Goal: Task Accomplishment & Management: Manage account settings

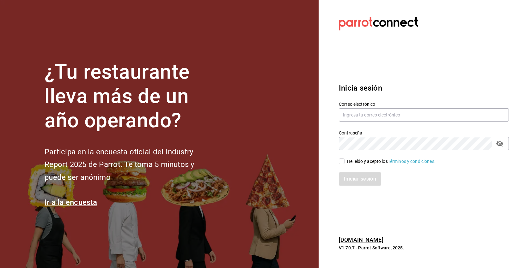
click at [361, 161] on div "He leído y acepto los Términos y condiciones." at bounding box center [391, 161] width 88 height 7
click at [344, 161] on input "He leído y acepto los Términos y condiciones." at bounding box center [342, 162] width 6 height 6
checkbox input "true"
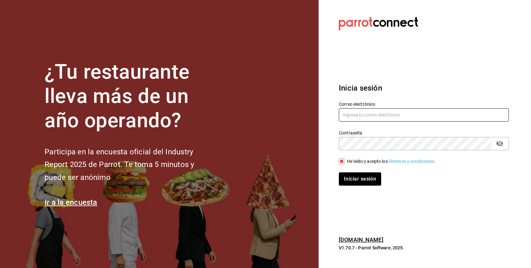
click at [363, 116] on input "text" at bounding box center [424, 114] width 170 height 13
paste input "[EMAIL_ADDRESS][DOMAIN_NAME]"
type input "[EMAIL_ADDRESS][DOMAIN_NAME]"
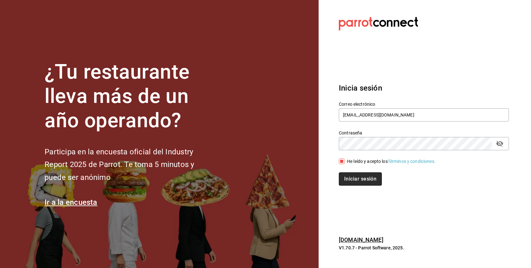
click at [365, 178] on button "Iniciar sesión" at bounding box center [360, 178] width 43 height 13
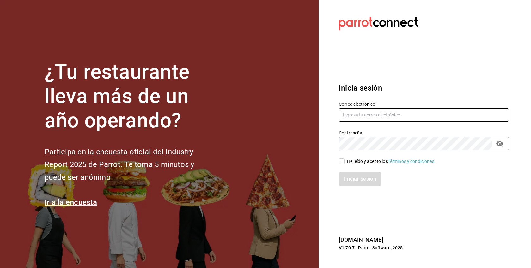
click at [377, 118] on input "text" at bounding box center [424, 114] width 170 height 13
click at [372, 160] on div "He leído y acepto los Términos y condiciones." at bounding box center [391, 161] width 88 height 7
click at [344, 160] on input "He leído y acepto los Términos y condiciones." at bounding box center [342, 162] width 6 height 6
checkbox input "true"
click at [366, 115] on input "text" at bounding box center [424, 114] width 170 height 13
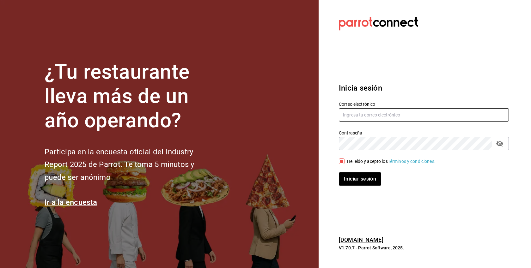
paste input "hotrolls@morelia.com"
type input "hotrolls@morelia.com"
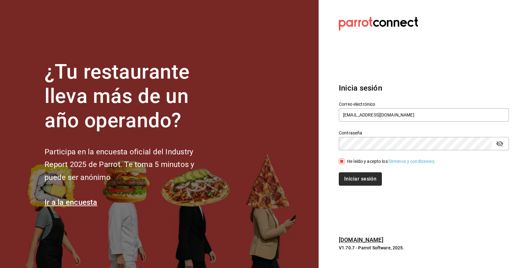
click at [368, 176] on button "Iniciar sesión" at bounding box center [360, 178] width 43 height 13
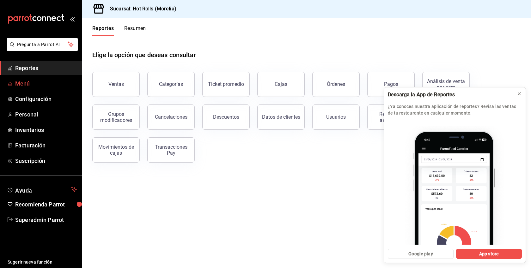
click at [24, 85] on span "Menú" at bounding box center [46, 83] width 62 height 9
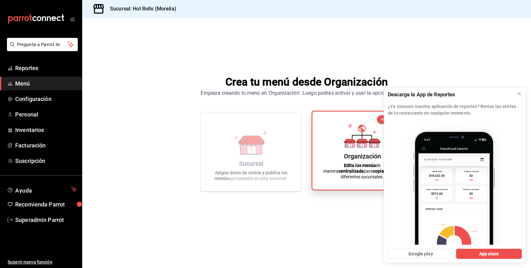
click at [362, 147] on icon at bounding box center [361, 145] width 3 height 3
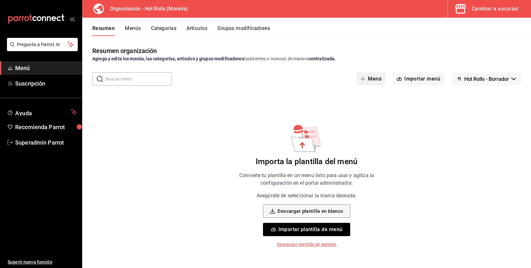
click at [362, 80] on icon "button" at bounding box center [362, 78] width 5 height 5
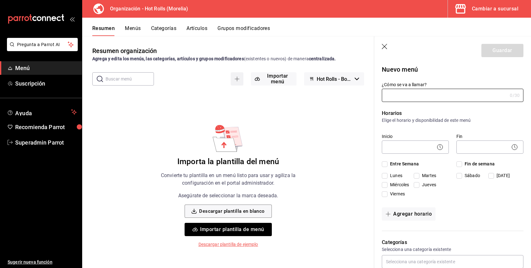
type input "1758681598533"
click at [392, 96] on input "Prueba" at bounding box center [444, 95] width 125 height 13
type input "Prueba"
click at [402, 163] on span "Entre Semana" at bounding box center [402, 164] width 31 height 7
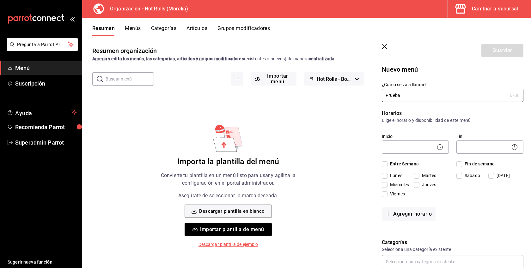
click at [387, 163] on input "Entre Semana" at bounding box center [385, 164] width 6 height 6
checkbox input "true"
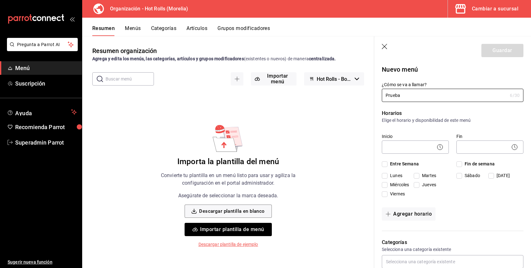
checkbox input "true"
click at [487, 161] on span "Fin de semana" at bounding box center [478, 164] width 33 height 7
click at [462, 161] on input "Fin de semana" at bounding box center [459, 164] width 6 height 6
checkbox input "true"
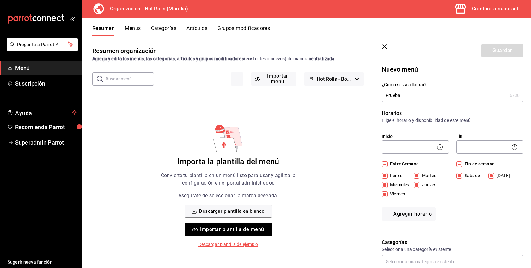
checkbox input "true"
click at [406, 143] on body "Pregunta a Parrot AI Menú Suscripción Ayuda Recomienda Parrot Superadmin Parrot…" at bounding box center [265, 134] width 531 height 268
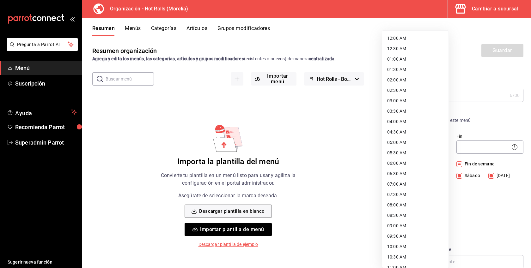
click at [395, 36] on li "12:00 AM" at bounding box center [415, 38] width 66 height 10
type input "00:00"
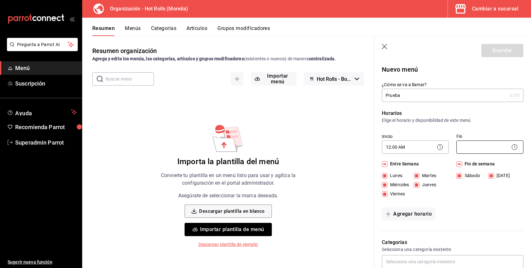
click at [471, 146] on body "Pregunta a Parrot AI Menú Suscripción Ayuda Recomienda Parrot Superadmin Parrot…" at bounding box center [265, 134] width 531 height 268
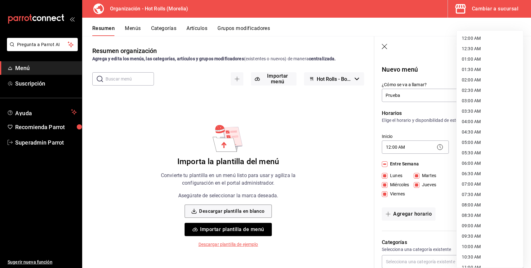
scroll to position [279, 0]
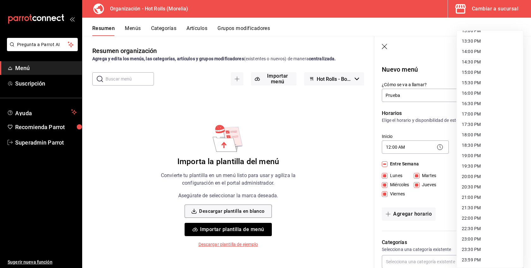
click at [469, 263] on li "23:59 PM" at bounding box center [489, 260] width 66 height 10
type input "23:59"
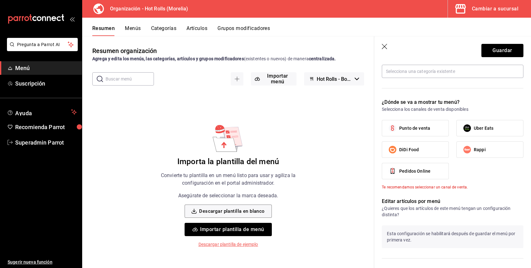
scroll to position [139, 0]
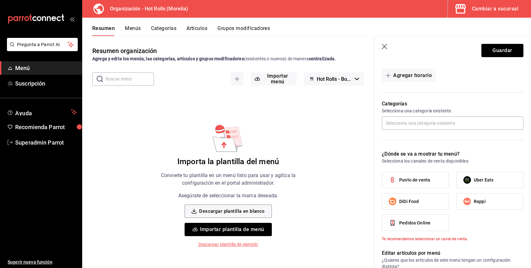
click at [423, 185] on label "Punto de venta" at bounding box center [415, 180] width 66 height 16
click at [399, 185] on input "Punto de venta" at bounding box center [392, 179] width 13 height 13
checkbox input "true"
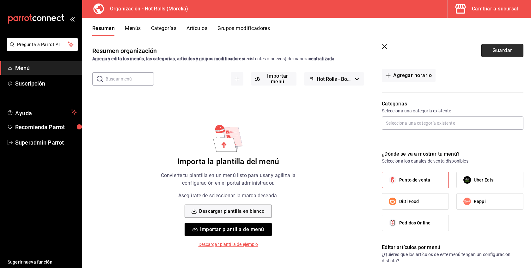
click at [507, 50] on button "Guardar" at bounding box center [502, 50] width 42 height 13
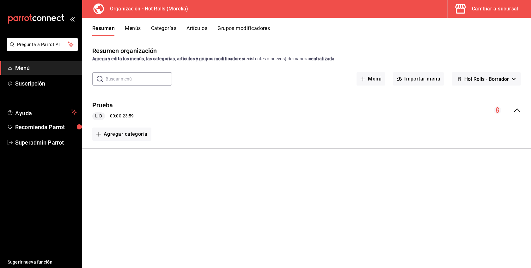
click at [162, 32] on button "Categorías" at bounding box center [164, 30] width 26 height 11
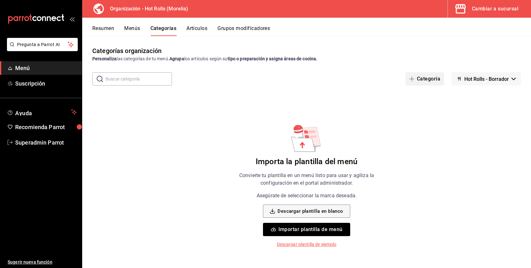
click at [433, 80] on button "Categoría" at bounding box center [424, 78] width 39 height 13
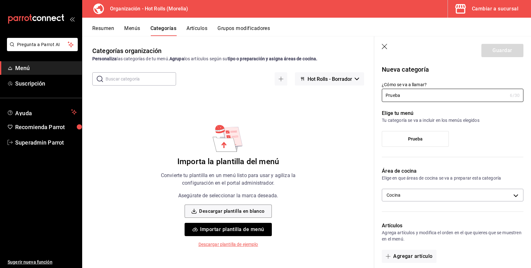
type input "Prueba"
click at [401, 140] on label "Prueba" at bounding box center [415, 138] width 66 height 15
click at [0, 0] on input "Prueba" at bounding box center [0, 0] width 0 height 0
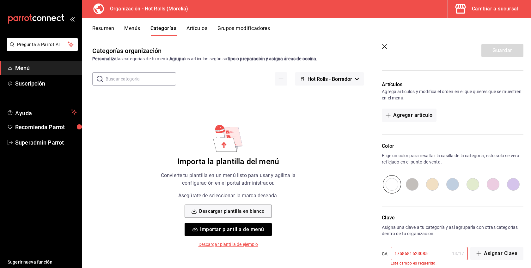
scroll to position [151, 0]
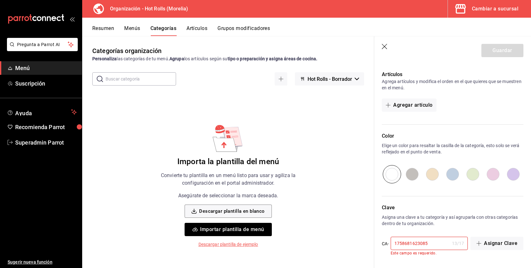
click at [435, 245] on input "1758681623085" at bounding box center [419, 243] width 59 height 13
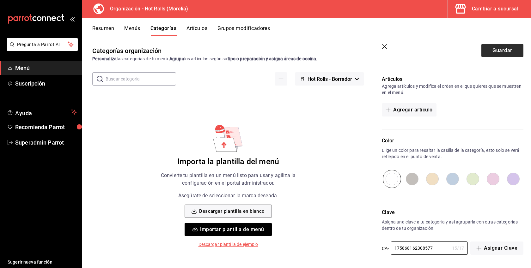
type input "175868162308577"
click at [510, 45] on button "Guardar" at bounding box center [502, 50] width 42 height 13
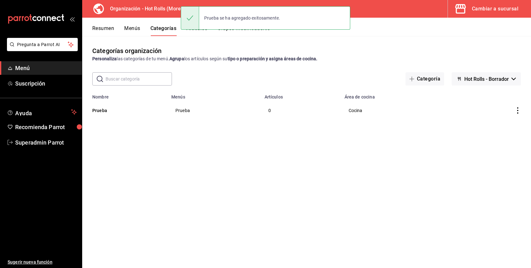
click at [206, 31] on div "Prueba se ha agregado exitosamente." at bounding box center [265, 17] width 169 height 27
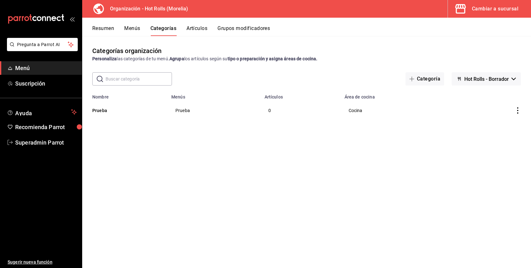
click at [198, 28] on button "Artículos" at bounding box center [196, 30] width 21 height 11
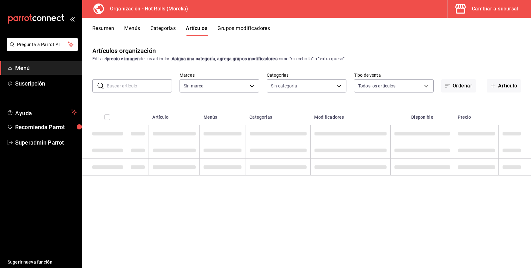
type input "31a57ea7-134e-40f9-970a-aa88471202a2"
type input "c6424f44-d595-4b89-a328-201a735ce837"
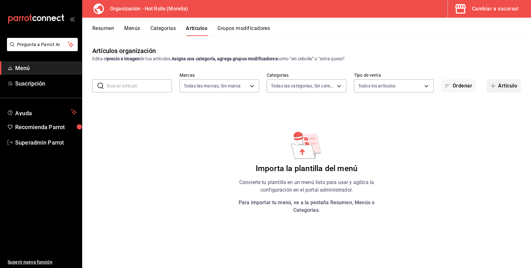
click at [505, 81] on button "Artículo" at bounding box center [503, 85] width 34 height 13
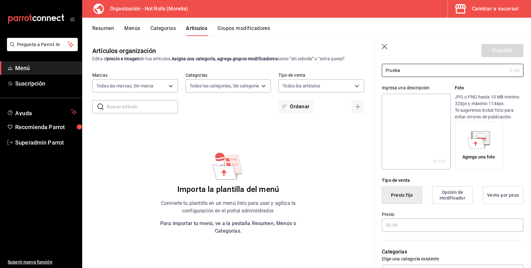
scroll to position [61, 0]
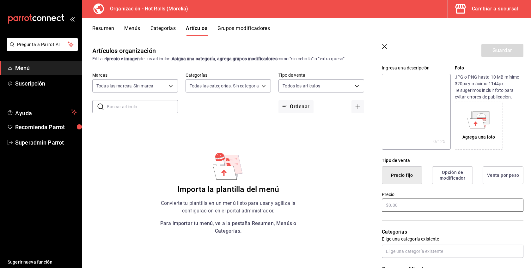
type input "Prueba"
click at [393, 207] on input "text" at bounding box center [453, 205] width 142 height 13
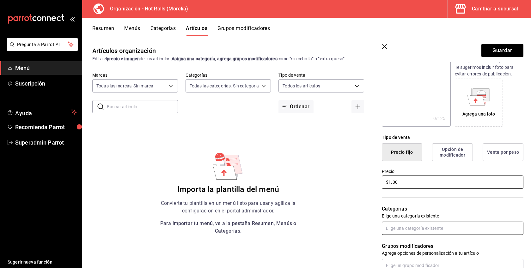
scroll to position [87, 0]
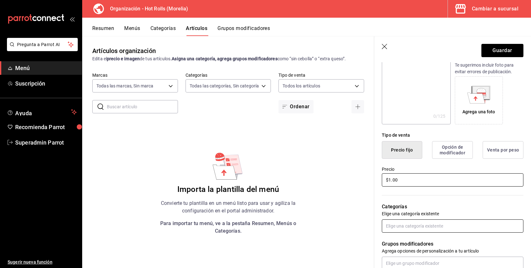
type input "$1.00"
click at [409, 226] on input "text" at bounding box center [453, 226] width 142 height 13
click at [401, 243] on li "Prueba" at bounding box center [453, 240] width 142 height 10
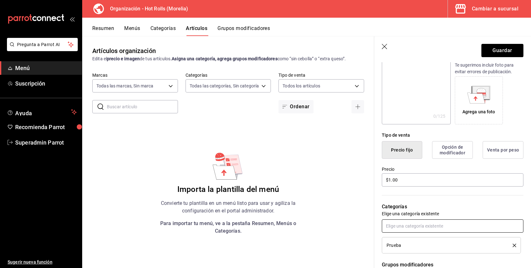
scroll to position [0, 0]
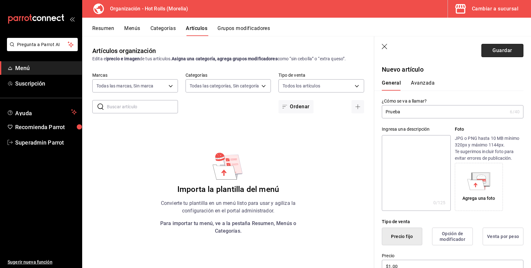
click at [501, 50] on button "Guardar" at bounding box center [502, 50] width 42 height 13
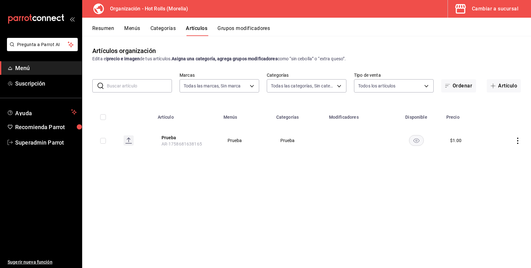
click at [500, 11] on div "Cambiar a sucursal" at bounding box center [495, 8] width 46 height 9
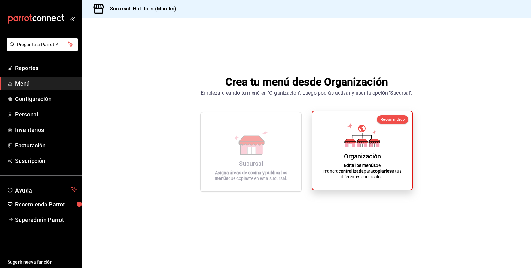
click at [359, 160] on div "Organización" at bounding box center [362, 157] width 37 height 8
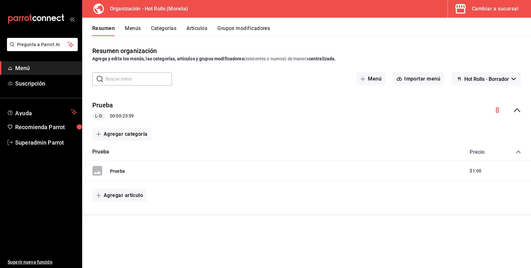
click at [125, 28] on button "Menús" at bounding box center [133, 30] width 16 height 11
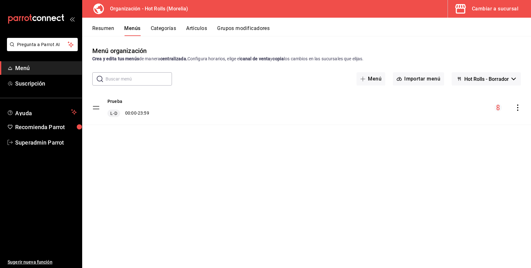
click at [519, 108] on icon "actions" at bounding box center [517, 108] width 6 height 6
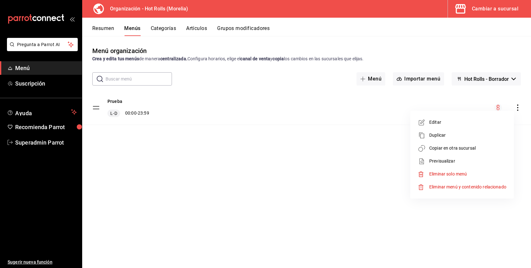
click at [476, 148] on span "Copiar en otra sucursal" at bounding box center [467, 148] width 77 height 7
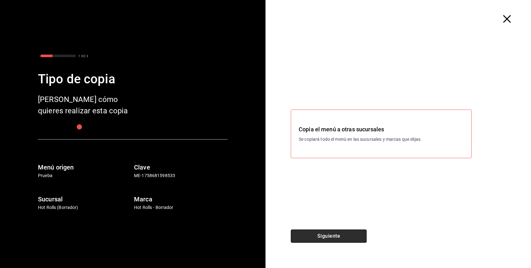
click at [348, 233] on button "Siguiente" at bounding box center [329, 236] width 76 height 13
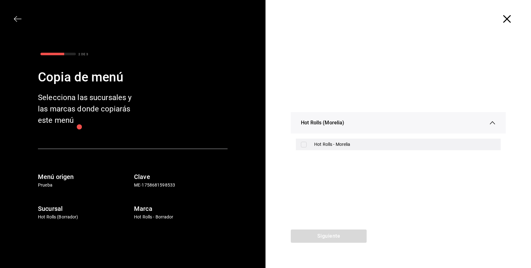
click at [334, 149] on div "Hot Rolls - Morelia" at bounding box center [398, 145] width 205 height 12
checkbox input "true"
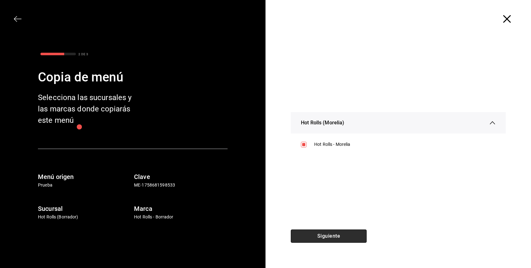
click at [336, 238] on button "Siguiente" at bounding box center [329, 236] width 76 height 13
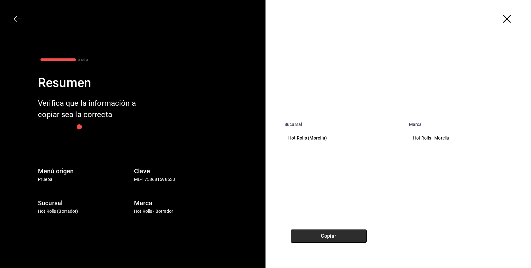
click at [336, 238] on button "Copiar" at bounding box center [329, 236] width 76 height 13
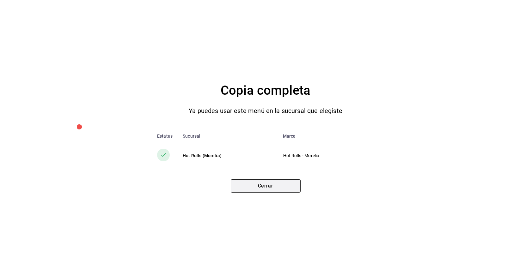
click at [264, 189] on button "Cerrar" at bounding box center [266, 185] width 70 height 13
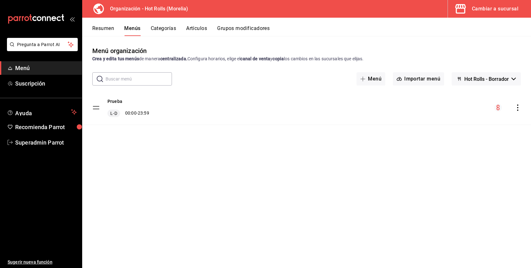
click at [488, 14] on button "Cambiar a sucursal" at bounding box center [487, 9] width 78 height 18
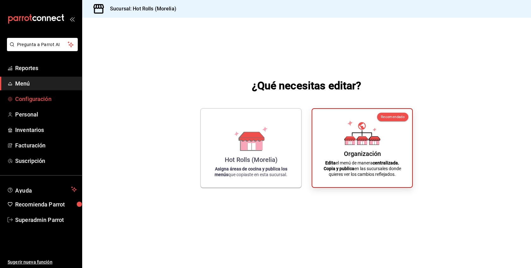
click at [39, 99] on span "Configuración" at bounding box center [46, 99] width 62 height 9
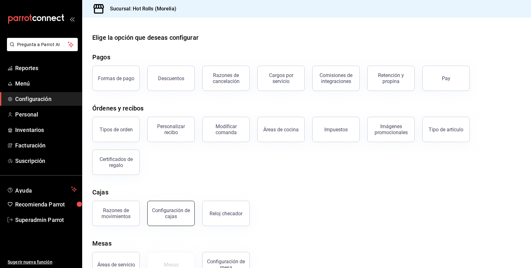
click at [171, 216] on div "Configuración de cajas" at bounding box center [170, 214] width 39 height 12
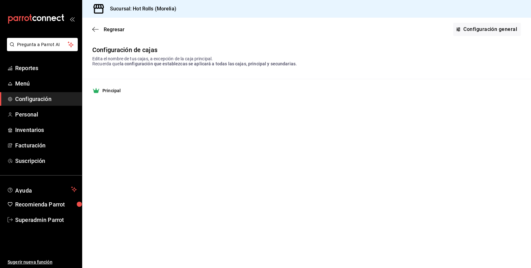
click at [120, 92] on div "Principal" at bounding box center [306, 91] width 428 height 8
click at [111, 90] on strong "Principal" at bounding box center [111, 90] width 18 height 6
click at [510, 32] on link "Configuración general" at bounding box center [487, 29] width 68 height 13
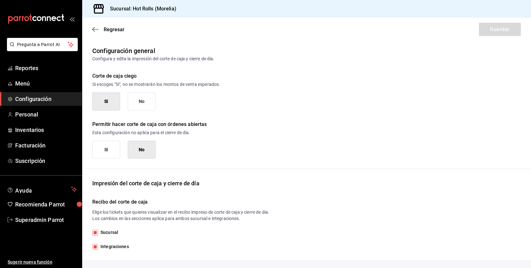
click at [142, 105] on button "No" at bounding box center [142, 102] width 28 height 18
click at [112, 157] on button "Si" at bounding box center [106, 150] width 28 height 18
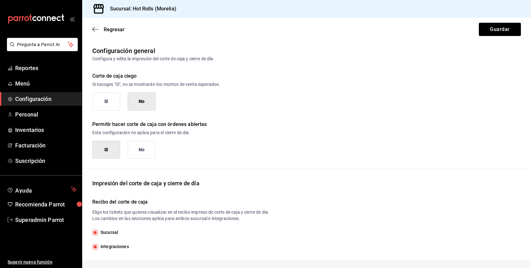
click at [113, 242] on div "Sucursal Integraciones" at bounding box center [306, 239] width 428 height 21
click at [110, 248] on span "Integraciones" at bounding box center [113, 247] width 31 height 7
click at [98, 248] on input "Integraciones" at bounding box center [95, 247] width 6 height 6
checkbox input "false"
click at [497, 29] on button "Guardar" at bounding box center [500, 29] width 42 height 13
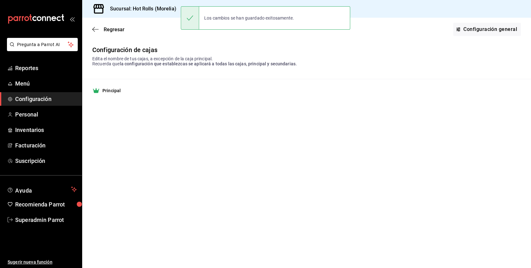
click at [37, 98] on span "Configuración" at bounding box center [46, 99] width 62 height 9
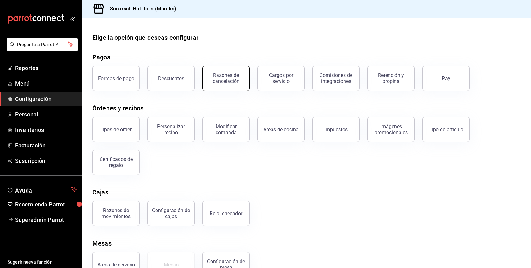
click at [233, 79] on div "Razones de cancelación" at bounding box center [225, 78] width 39 height 12
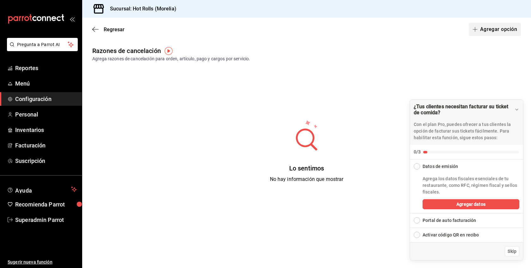
click at [499, 33] on button "Agregar opción" at bounding box center [494, 29] width 52 height 13
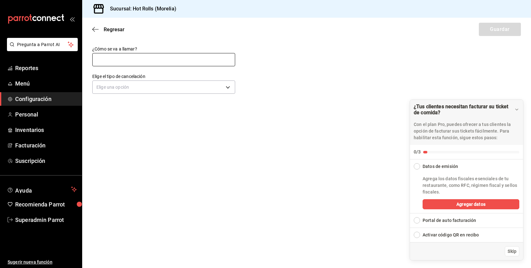
click at [167, 57] on input "text" at bounding box center [163, 59] width 143 height 13
type input "Cancelacion de pago"
click at [136, 87] on body "Pregunta a Parrot AI Reportes Menú Configuración Personal Inventarios Facturaci…" at bounding box center [265, 134] width 531 height 268
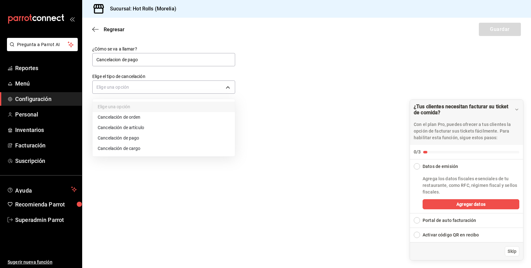
click at [133, 138] on li "Cancelación de pago" at bounding box center [164, 138] width 142 height 10
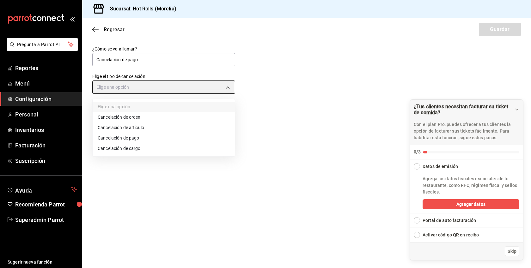
type input "ORDER_PAYMENT"
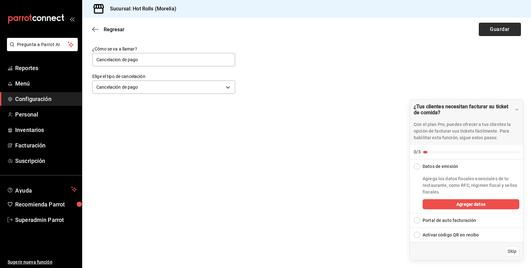
click at [501, 30] on button "Guardar" at bounding box center [500, 29] width 42 height 13
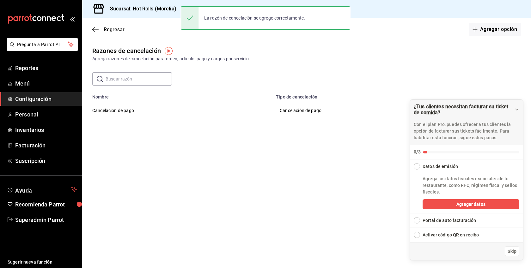
click at [501, 30] on button "Agregar opción" at bounding box center [494, 29] width 52 height 13
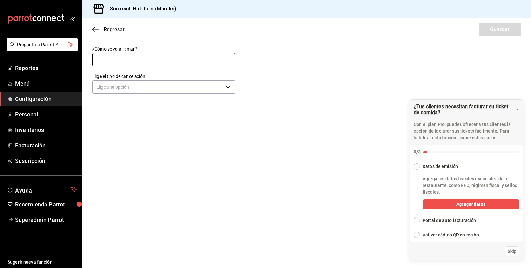
click at [146, 60] on input "text" at bounding box center [163, 59] width 143 height 13
type input "Cancelacion de articulo"
click at [155, 88] on body "Pregunta a Parrot AI Reportes Menú Configuración Personal Inventarios Facturaci…" at bounding box center [265, 134] width 531 height 268
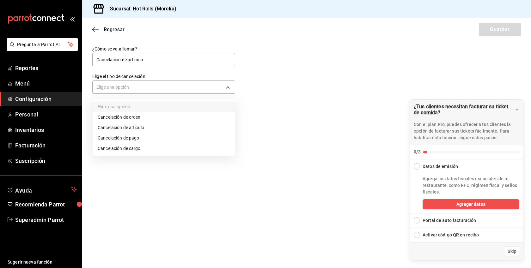
click at [142, 129] on li "Cancelación de artículo" at bounding box center [164, 128] width 142 height 10
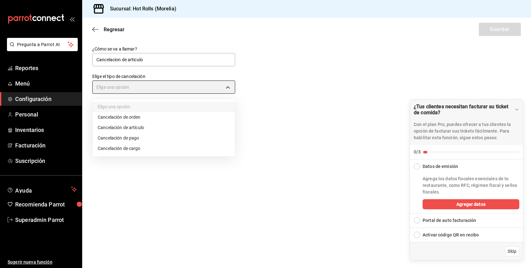
type input "ORDER_ITEM"
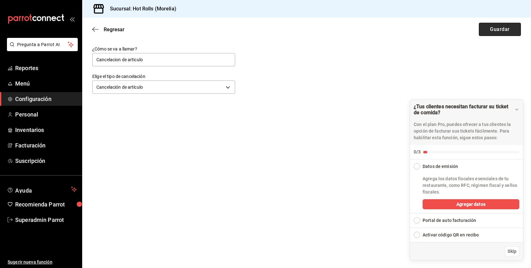
click at [504, 32] on button "Guardar" at bounding box center [500, 29] width 42 height 13
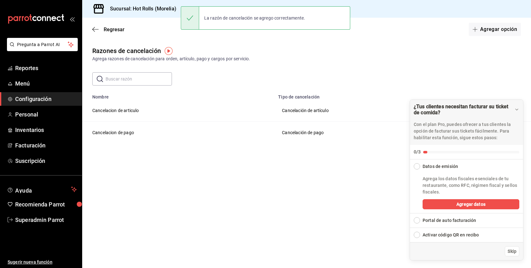
click at [504, 32] on button "Agregar opción" at bounding box center [494, 29] width 52 height 13
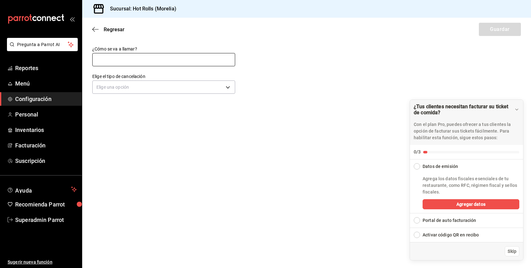
click at [125, 61] on input "text" at bounding box center [163, 59] width 143 height 13
type input "Cancelación de orden"
click at [140, 87] on body "Pregunta a Parrot AI Reportes Menú Configuración Personal Inventarios Facturaci…" at bounding box center [265, 134] width 531 height 268
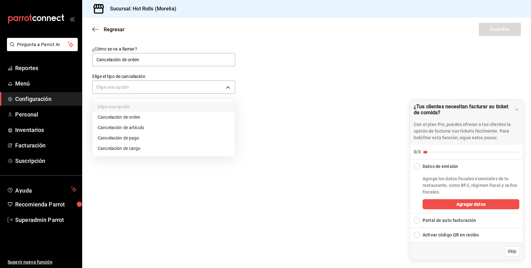
click at [139, 118] on li "Cancelación de orden" at bounding box center [164, 117] width 142 height 10
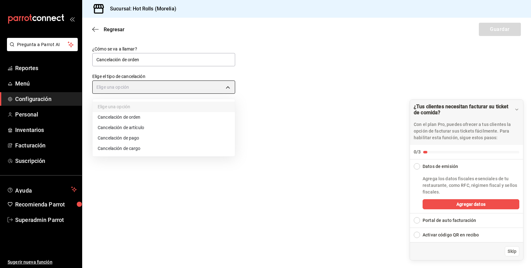
type input "ORDER"
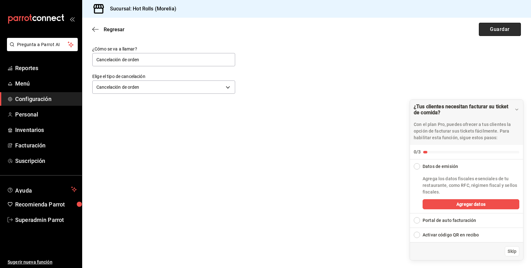
click at [497, 31] on button "Guardar" at bounding box center [500, 29] width 42 height 13
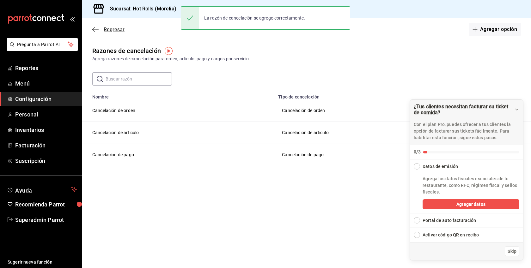
click at [119, 27] on span "Regresar" at bounding box center [114, 30] width 21 height 6
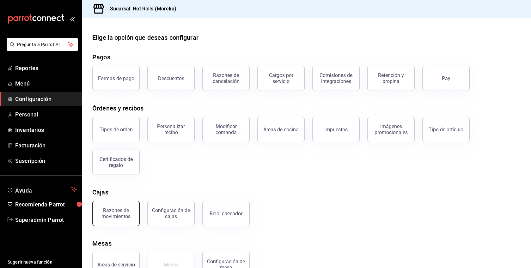
click at [126, 220] on button "Razones de movimientos" at bounding box center [115, 213] width 47 height 25
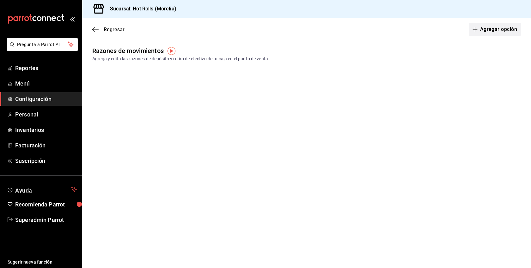
click at [501, 32] on button "Agregar opción" at bounding box center [494, 29] width 52 height 13
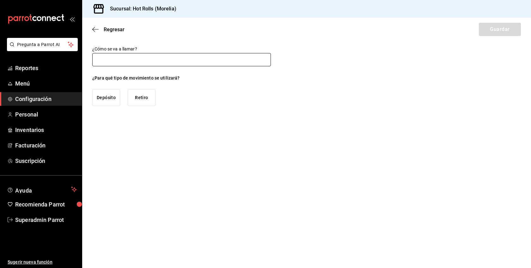
click at [171, 58] on input "text" at bounding box center [181, 59] width 178 height 13
type input "Deposito"
click at [110, 98] on button "Depósito" at bounding box center [106, 97] width 28 height 17
click at [502, 30] on button "Guardar" at bounding box center [500, 29] width 42 height 13
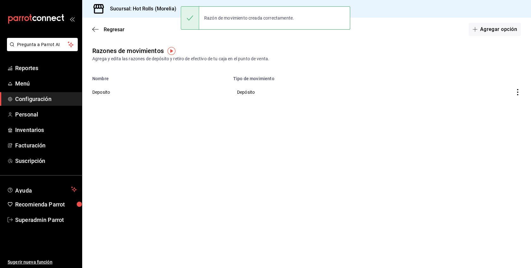
click at [502, 30] on button "Agregar opción" at bounding box center [494, 29] width 52 height 13
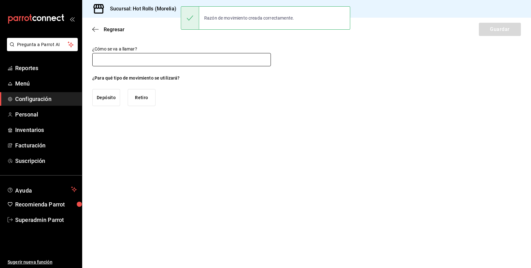
click at [127, 55] on input "text" at bounding box center [181, 59] width 178 height 13
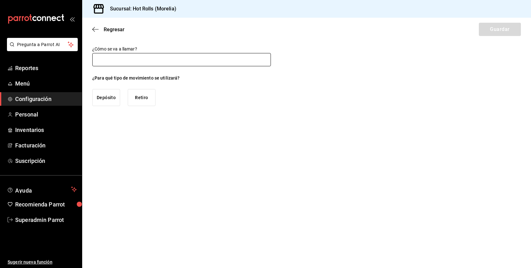
type input "Retiro"
click at [144, 100] on button "Retiro" at bounding box center [142, 97] width 28 height 17
click at [489, 31] on button "Guardar" at bounding box center [500, 29] width 42 height 13
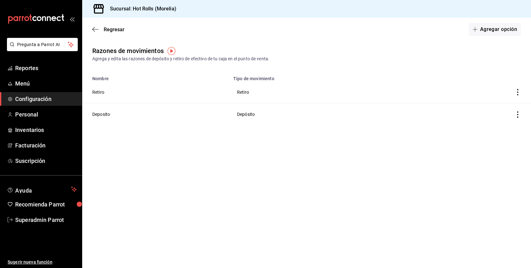
click at [50, 101] on span "Configuración" at bounding box center [46, 99] width 62 height 9
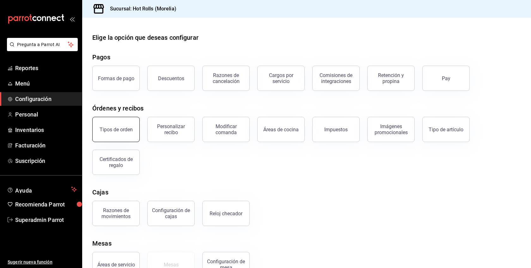
click at [122, 133] on button "Tipos de orden" at bounding box center [115, 129] width 47 height 25
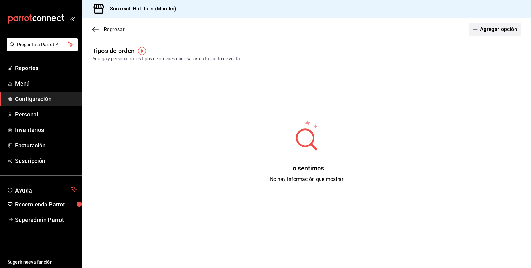
click at [503, 30] on button "Agregar opción" at bounding box center [494, 29] width 52 height 13
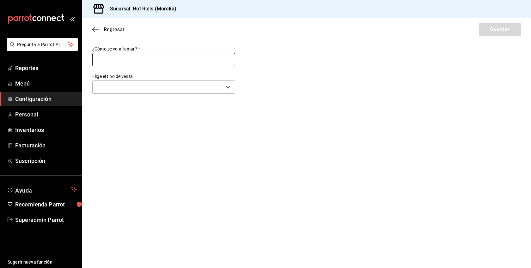
click at [159, 58] on input "text" at bounding box center [163, 59] width 143 height 13
type input "Para llevar"
click at [137, 89] on body "Pregunta a Parrot AI Reportes Menú Configuración Personal Inventarios Facturaci…" at bounding box center [265, 134] width 531 height 268
click at [111, 144] on li "Para llevar" at bounding box center [164, 143] width 142 height 12
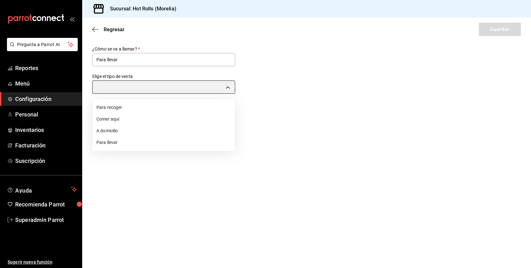
type input "TAKE_OUT"
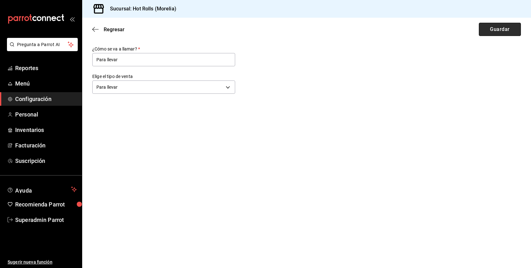
click at [508, 30] on button "Guardar" at bounding box center [500, 29] width 42 height 13
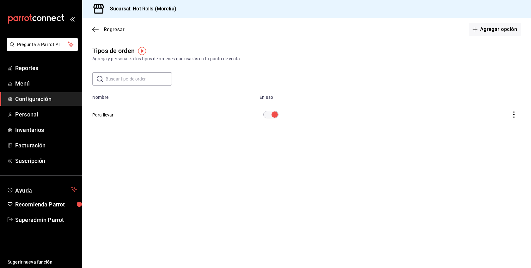
click at [37, 100] on span "Configuración" at bounding box center [46, 99] width 62 height 9
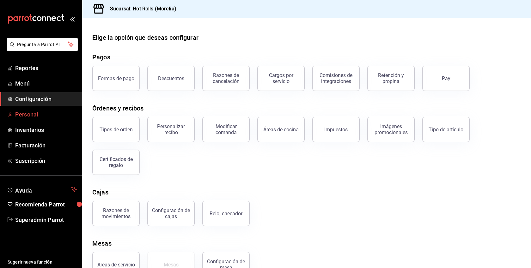
click at [32, 116] on span "Personal" at bounding box center [46, 114] width 62 height 9
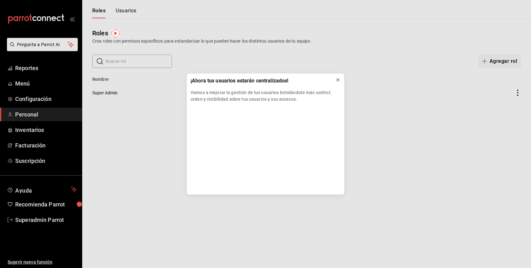
click at [338, 78] on icon at bounding box center [337, 79] width 5 height 5
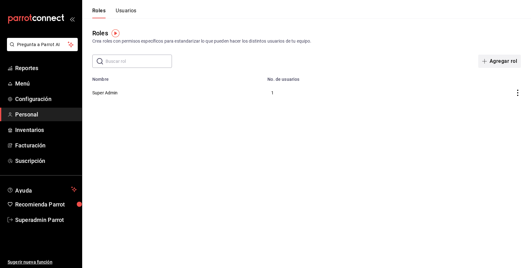
click at [495, 59] on button "Agregar rol" at bounding box center [499, 61] width 43 height 13
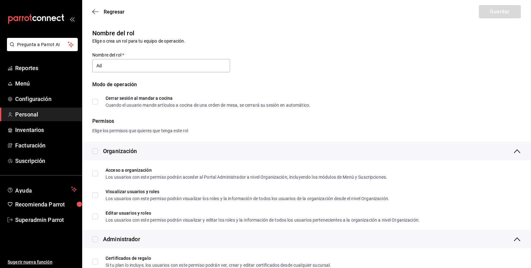
type input "Administrador"
click at [115, 153] on div "Organización" at bounding box center [120, 151] width 34 height 9
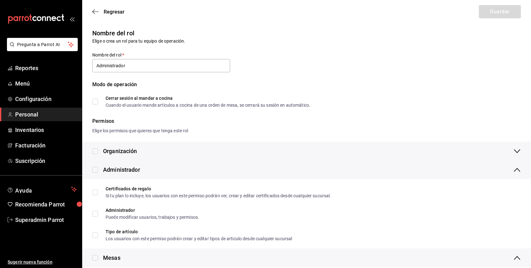
click at [96, 149] on input "checkbox" at bounding box center [95, 151] width 6 height 6
checkbox input "true"
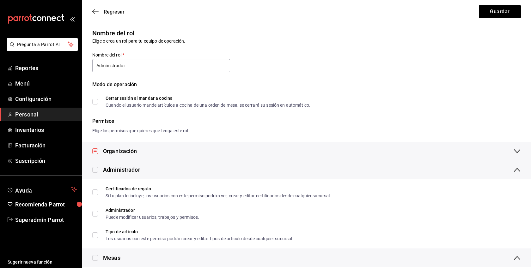
click at [96, 167] on input "checkbox" at bounding box center [95, 170] width 6 height 6
checkbox input "true"
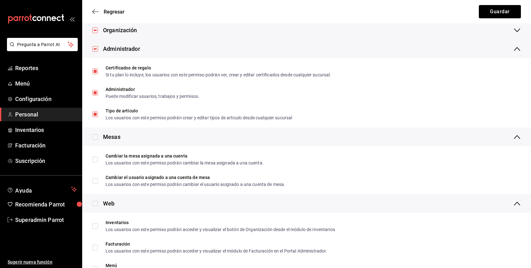
scroll to position [137, 0]
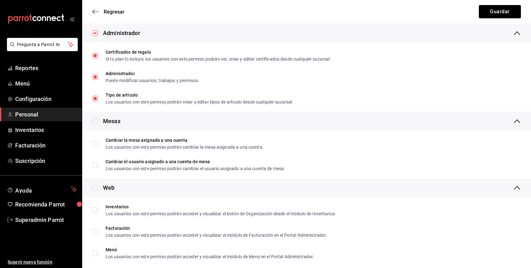
click at [96, 123] on input "checkbox" at bounding box center [95, 121] width 6 height 6
checkbox input "true"
click at [95, 188] on input "checkbox" at bounding box center [95, 188] width 6 height 6
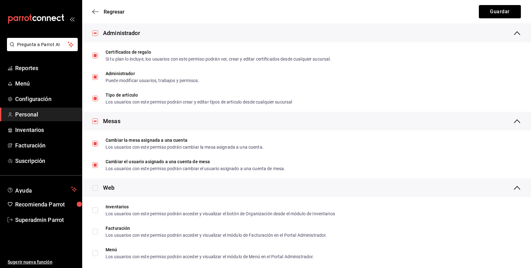
checkbox input "true"
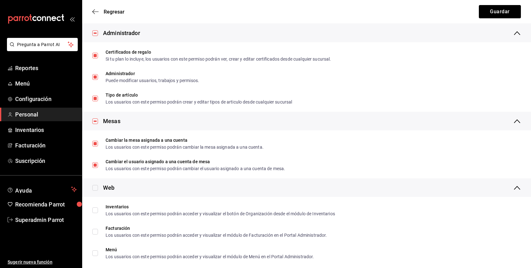
checkbox input "true"
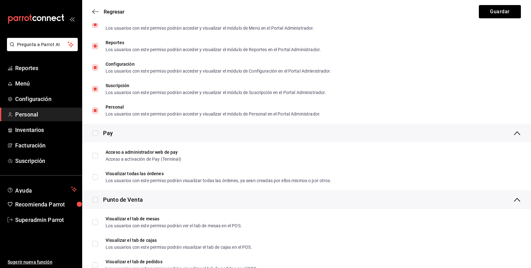
scroll to position [367, 0]
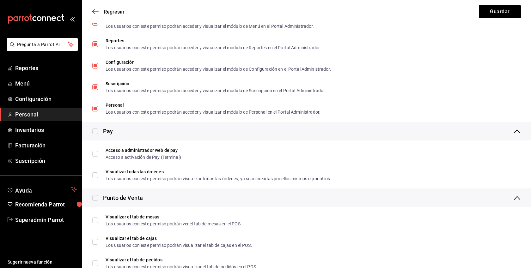
click at [96, 129] on input "checkbox" at bounding box center [95, 132] width 6 height 6
checkbox input "true"
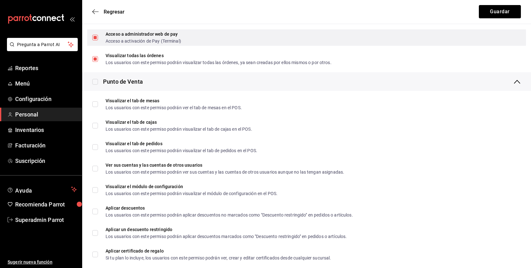
scroll to position [486, 0]
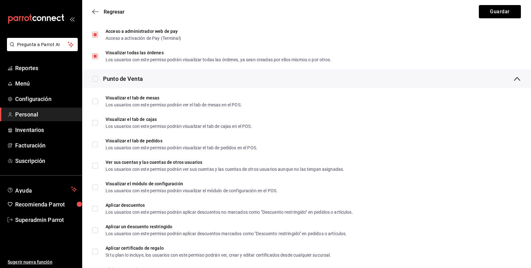
click at [95, 79] on input "checkbox" at bounding box center [95, 79] width 6 height 6
checkbox input "true"
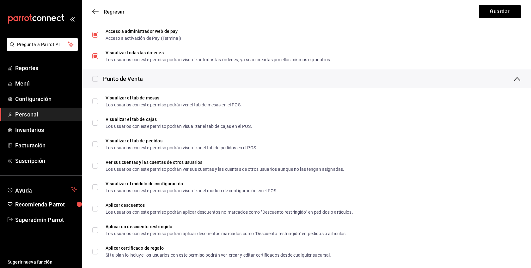
checkbox input "true"
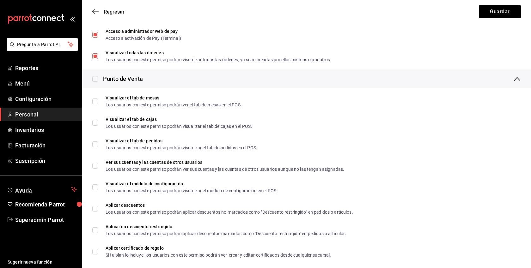
checkbox input "true"
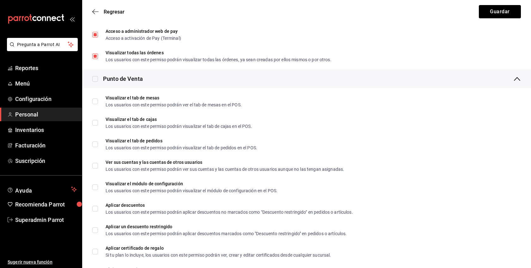
checkbox input "true"
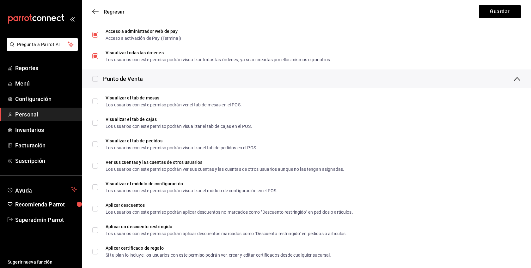
checkbox input "true"
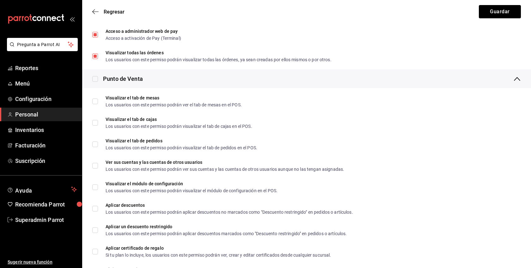
checkbox input "true"
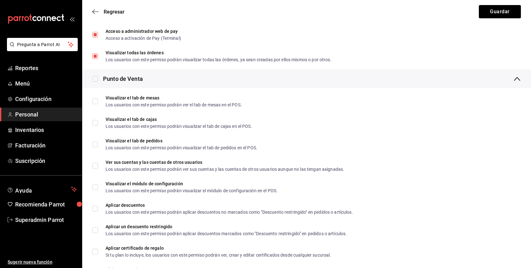
checkbox input "true"
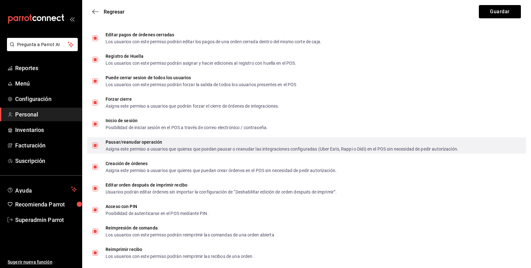
scroll to position [832, 0]
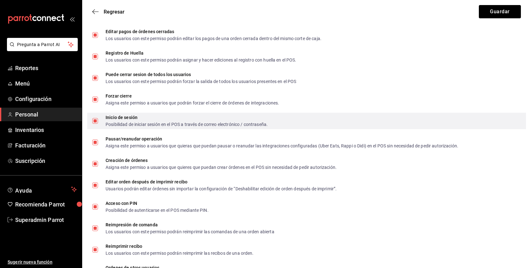
click at [93, 122] on input "Inicio de sesión Posibilidad de iniciar sesión en el POS a través de correo ele…" at bounding box center [95, 121] width 6 height 6
checkbox input "false"
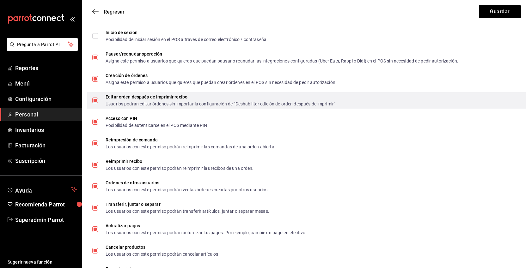
scroll to position [987, 0]
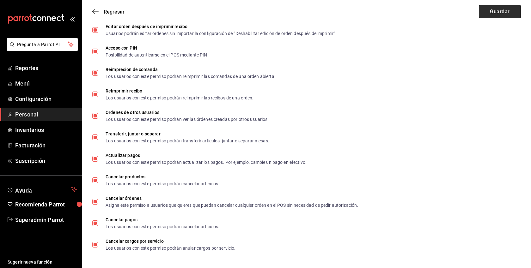
click at [496, 15] on button "Guardar" at bounding box center [500, 11] width 42 height 13
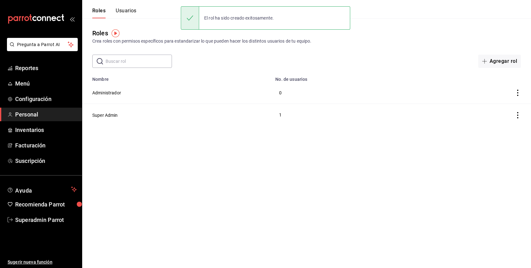
click at [127, 10] on button "Usuarios" at bounding box center [126, 13] width 21 height 11
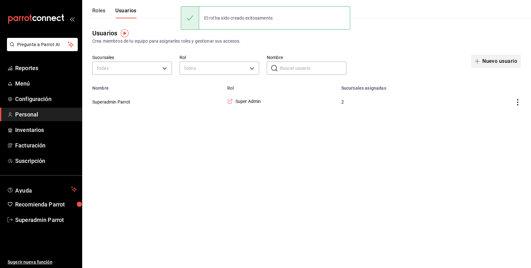
click at [500, 60] on button "Nuevo usuario" at bounding box center [496, 61] width 50 height 13
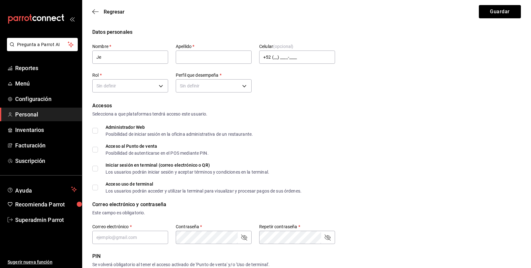
type input "[DEMOGRAPHIC_DATA]"
click at [205, 58] on input "text" at bounding box center [214, 57] width 76 height 13
type input "[PERSON_NAME]"
click at [134, 90] on body "Pregunta a Parrot AI Reportes Menú Configuración Personal Inventarios Facturaci…" at bounding box center [265, 227] width 531 height 454
click at [124, 103] on li "Administrador" at bounding box center [130, 105] width 75 height 10
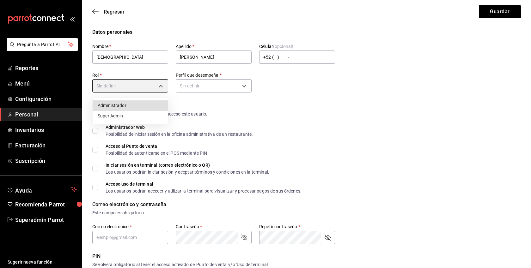
type input "97e9101a-7020-4703-996a-d95ae6dea7ec"
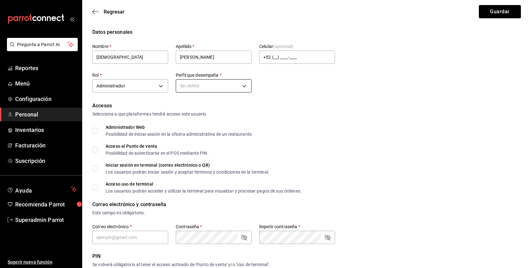
click at [201, 87] on body "Pregunta a Parrot AI Reportes Menú Configuración Personal Inventarios Facturaci…" at bounding box center [265, 227] width 531 height 454
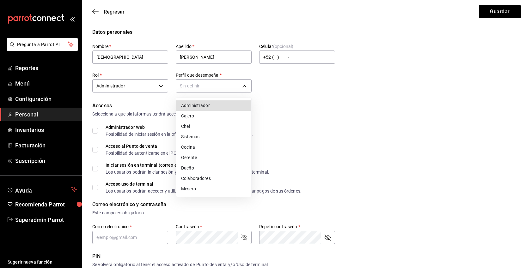
click at [198, 105] on li "Administrador" at bounding box center [213, 105] width 75 height 10
type input "ADMIN"
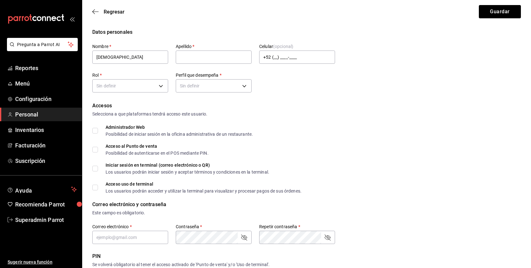
type input "Jesus"
type input "Lopez"
click at [155, 86] on body "Pregunta a Parrot AI Reportes Menú Configuración Personal Inventarios Facturaci…" at bounding box center [265, 227] width 531 height 454
click at [124, 107] on li "Administrador" at bounding box center [130, 105] width 75 height 10
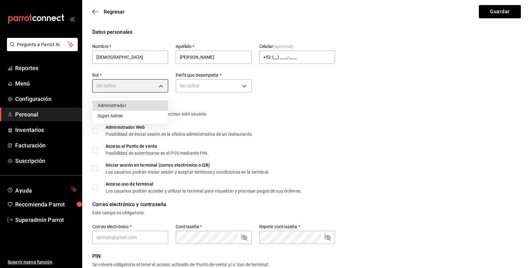
type input "97e9101a-7020-4703-996a-d95ae6dea7ec"
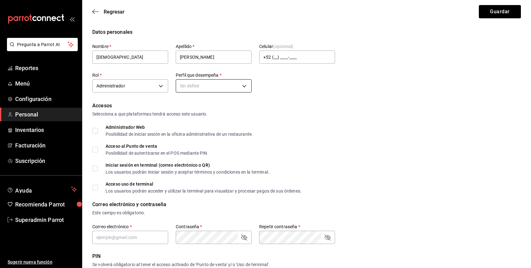
click at [190, 88] on body "Pregunta a Parrot AI Reportes Menú Configuración Personal Inventarios Facturaci…" at bounding box center [265, 227] width 531 height 454
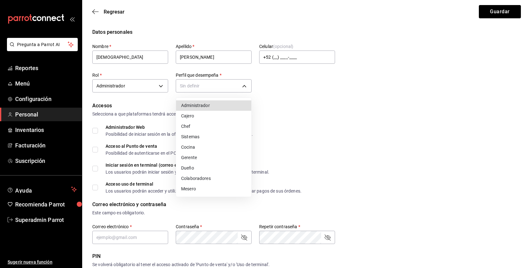
click at [197, 104] on li "Administrador" at bounding box center [213, 105] width 75 height 10
type input "ADMIN"
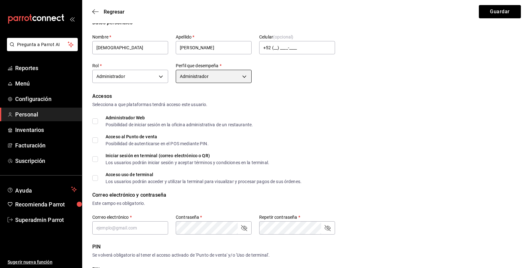
scroll to position [10, 0]
click at [121, 225] on input "text" at bounding box center [130, 227] width 76 height 13
paste input "horeca@mangobc.com"
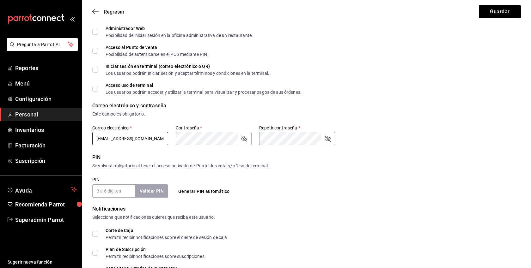
scroll to position [103, 0]
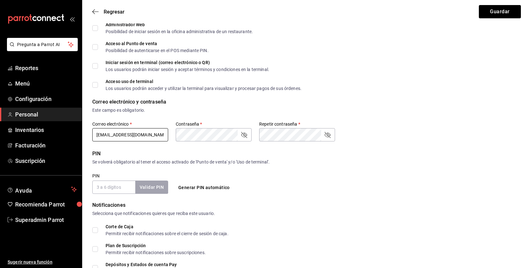
type input "horeca@mangobc.com"
click at [88, 183] on div "Datos personales Nombre   * Jesus Apellido   * Lopez Celular (opcional) +52 (__…" at bounding box center [306, 130] width 449 height 408
click at [109, 186] on input "PIN" at bounding box center [113, 187] width 43 height 13
type input "1234"
checkbox input "true"
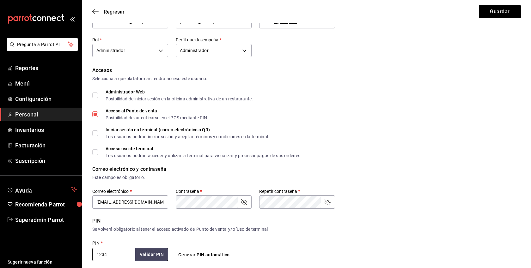
scroll to position [34, 0]
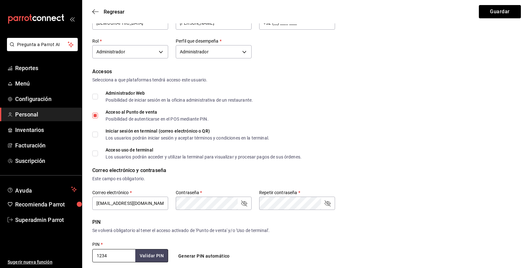
click at [95, 96] on input "Administrador Web Posibilidad de iniciar sesión en la oficina administrativa de…" at bounding box center [95, 97] width 6 height 6
checkbox input "true"
click at [97, 152] on input "Acceso uso de terminal Los usuarios podrán acceder y utilizar la terminal para …" at bounding box center [95, 154] width 6 height 6
checkbox input "true"
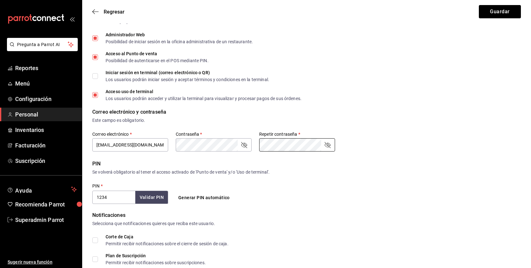
scroll to position [186, 0]
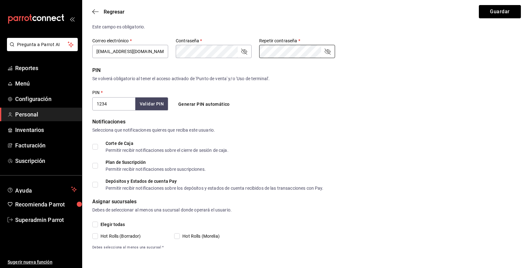
click at [123, 146] on div "Corte de Caja Permitir recibir notificaciones sobre el cierre de sesión de caja." at bounding box center [166, 146] width 123 height 11
click at [125, 162] on div "Plan de Suscripción" at bounding box center [155, 162] width 100 height 4
click at [97, 146] on input "Corte de Caja Permitir recibir notificaciones sobre el cierre de sesión de caja." at bounding box center [95, 147] width 6 height 6
checkbox input "true"
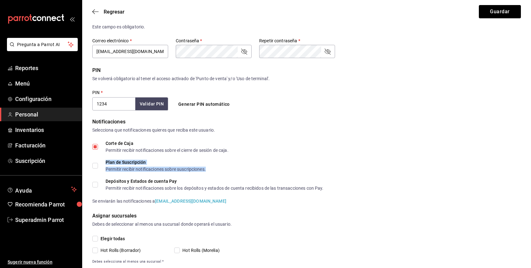
click at [96, 163] on input "Plan de Suscripción Permitir recibir notificaciones sobre suscripciones." at bounding box center [95, 166] width 6 height 6
checkbox input "true"
click at [96, 184] on input "Depósitos y Estados de cuenta Pay Permitir recibir notificaciones sobre los dep…" at bounding box center [95, 185] width 6 height 6
checkbox input "true"
click at [98, 238] on input "Elegir todas" at bounding box center [95, 239] width 6 height 6
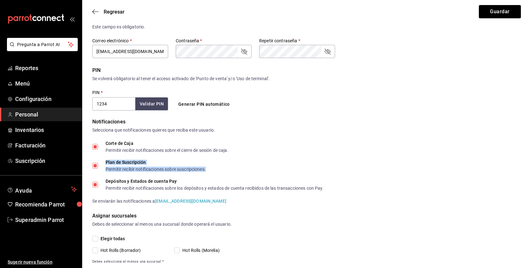
checkbox input "true"
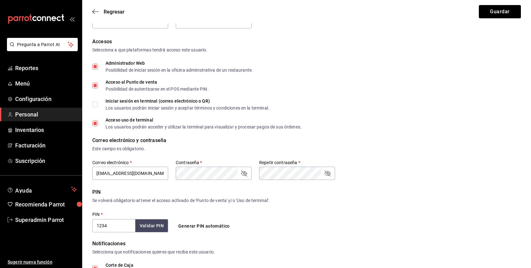
scroll to position [0, 0]
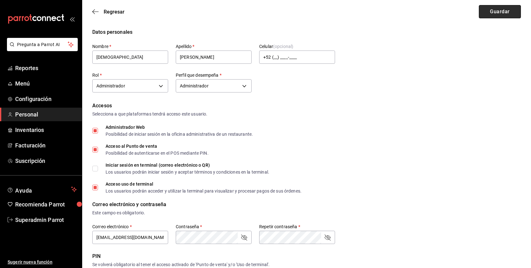
click at [503, 7] on button "Guardar" at bounding box center [500, 11] width 42 height 13
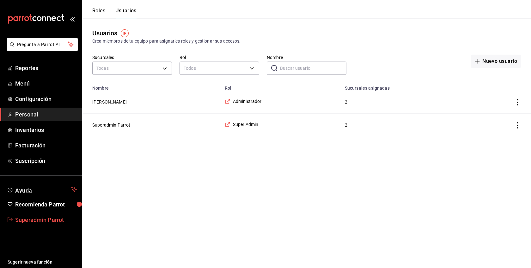
click at [42, 220] on span "Superadmin Parrot" at bounding box center [46, 220] width 62 height 9
